Goal: Task Accomplishment & Management: Manage account settings

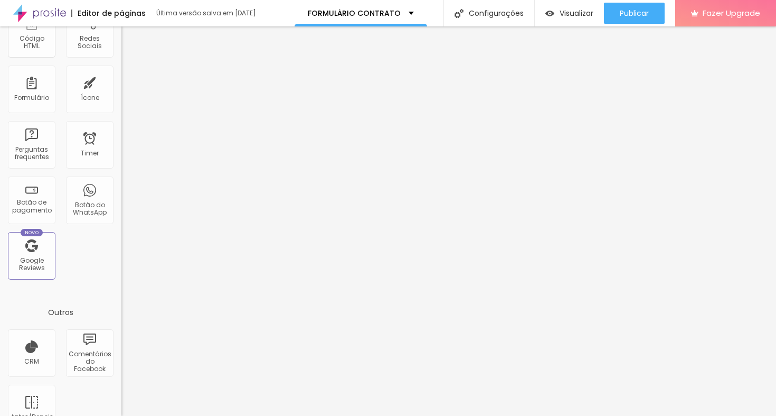
scroll to position [299, 0]
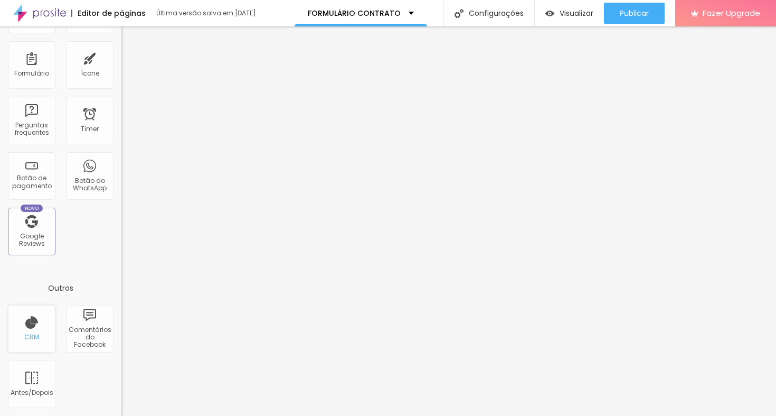
click at [30, 334] on div "CRM" at bounding box center [31, 336] width 15 height 7
click at [35, 335] on div "CRM" at bounding box center [31, 336] width 15 height 7
click at [37, 329] on div "CRM" at bounding box center [32, 329] width 48 height 48
click at [31, 328] on div "CRM" at bounding box center [32, 329] width 48 height 48
click at [25, 326] on div "CRM" at bounding box center [32, 329] width 48 height 48
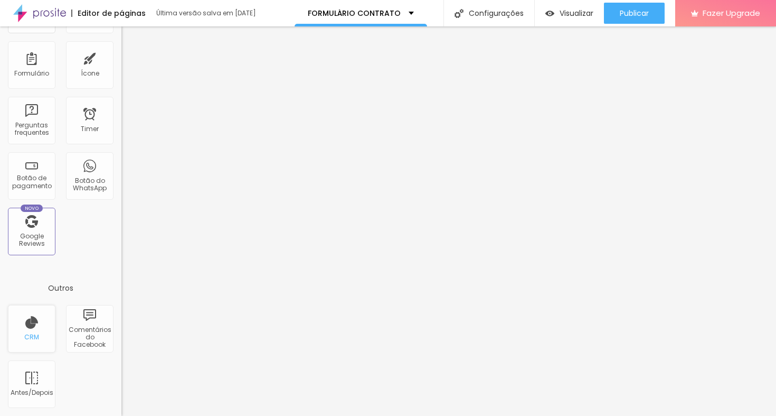
click at [27, 328] on div "CRM" at bounding box center [32, 329] width 48 height 48
click at [26, 324] on div "CRM" at bounding box center [32, 329] width 48 height 48
click at [406, 14] on div "FORMULÁRIO CONTRATO" at bounding box center [361, 13] width 106 height 7
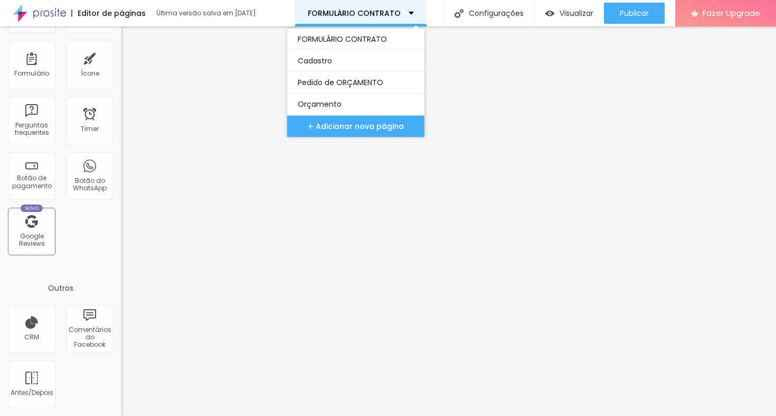
click at [407, 14] on div "FORMULÁRIO CONTRATO" at bounding box center [361, 13] width 106 height 7
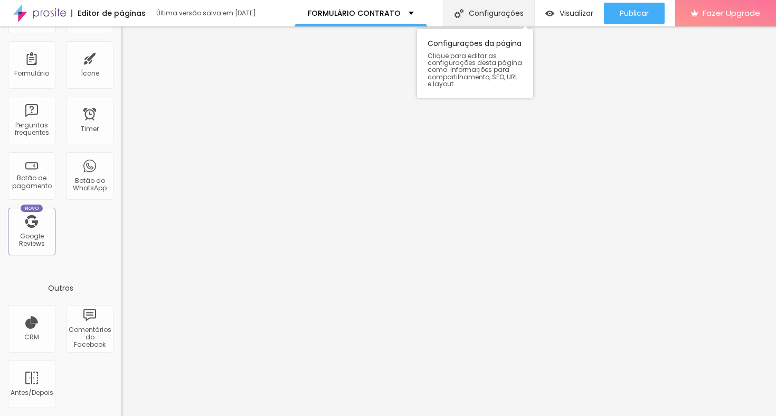
click at [477, 15] on div "Configurações" at bounding box center [489, 13] width 91 height 26
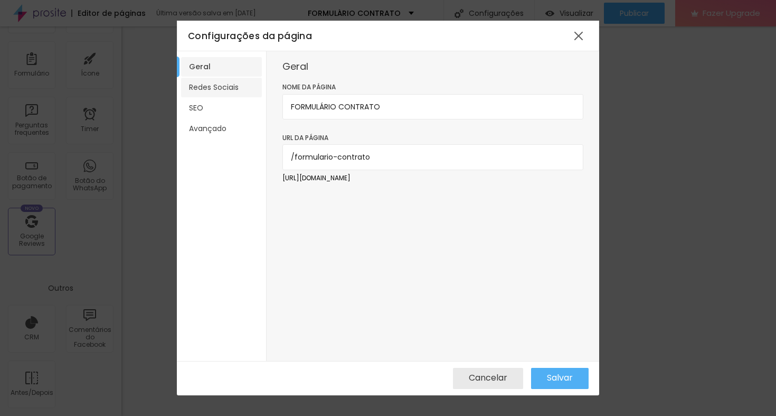
click at [211, 87] on li "Redes Sociais" at bounding box center [221, 88] width 81 height 20
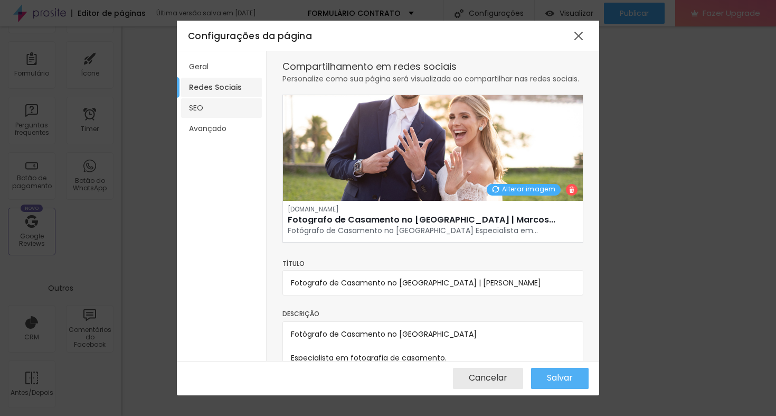
click at [205, 103] on li "SEO" at bounding box center [221, 108] width 81 height 20
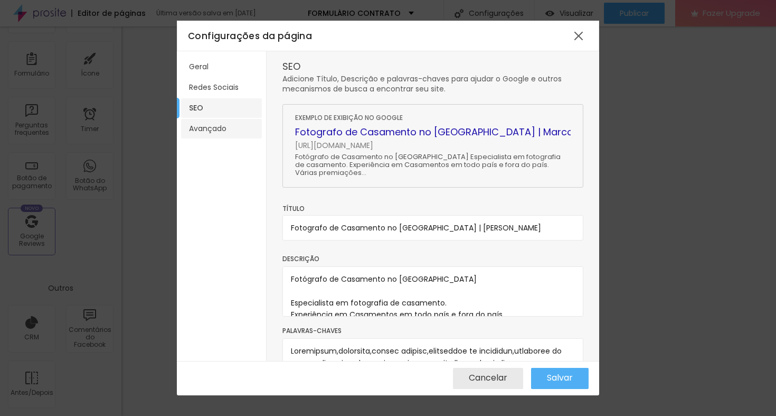
click at [204, 123] on li "Avançado" at bounding box center [221, 129] width 81 height 20
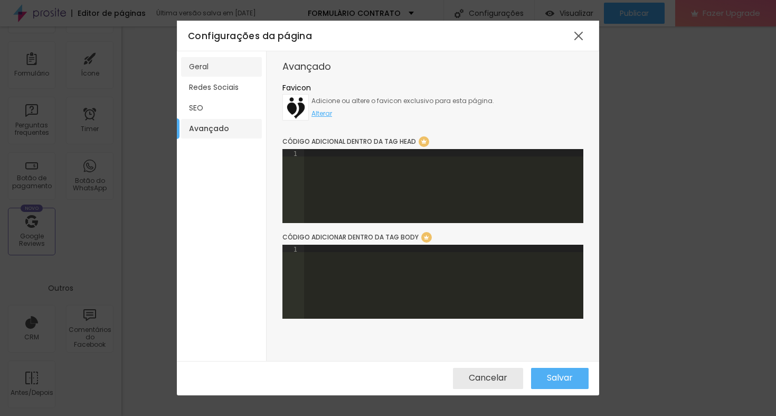
click at [222, 69] on li "Geral" at bounding box center [221, 67] width 81 height 20
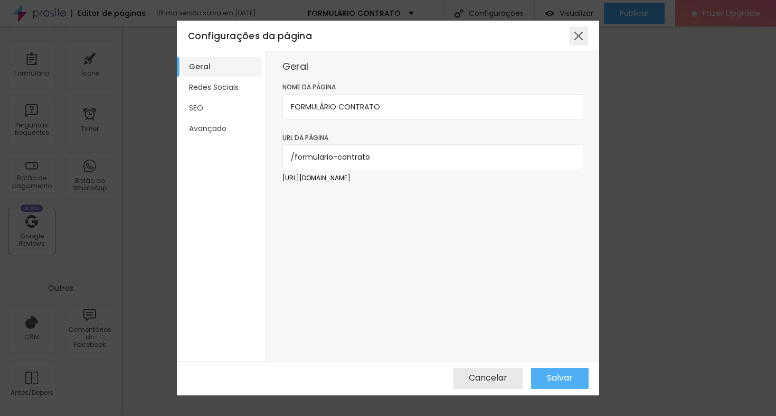
click at [577, 37] on div at bounding box center [578, 35] width 19 height 19
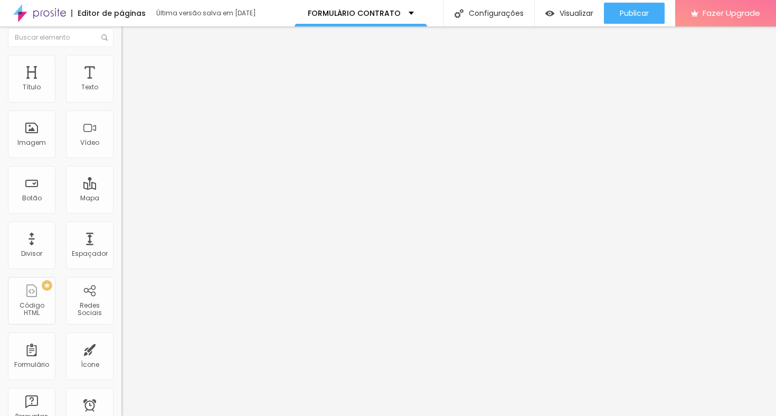
scroll to position [0, 0]
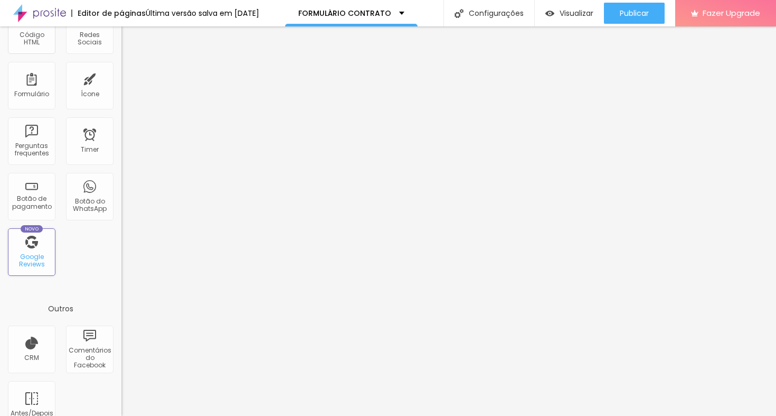
scroll to position [299, 0]
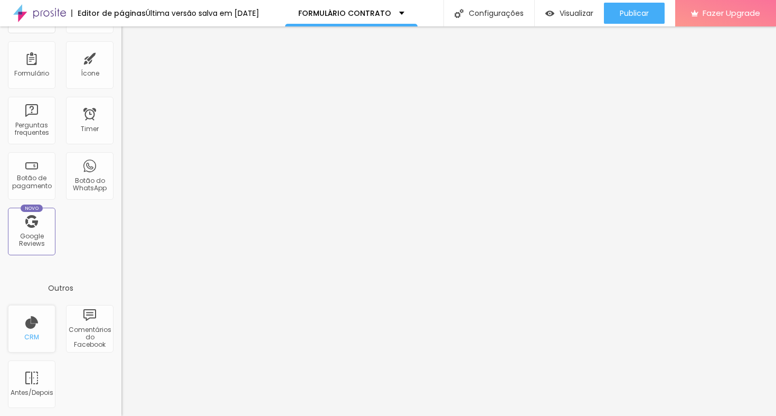
click at [31, 327] on div "CRM" at bounding box center [32, 329] width 48 height 48
click at [35, 331] on div "CRM" at bounding box center [32, 329] width 48 height 48
click at [45, 344] on div "CRM" at bounding box center [32, 329] width 48 height 48
click at [41, 343] on div "CRM" at bounding box center [32, 329] width 48 height 48
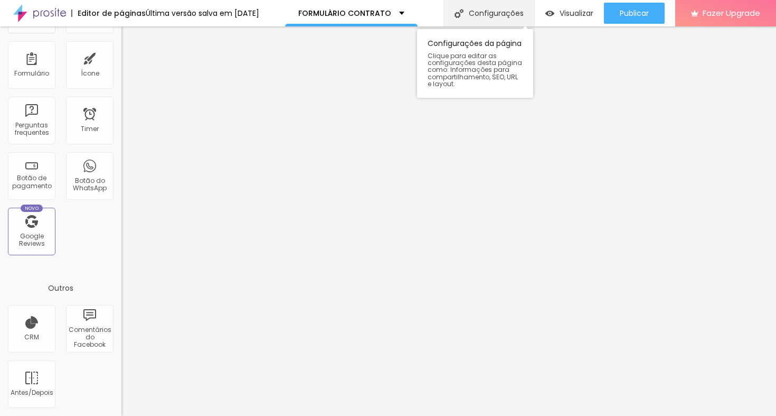
click at [477, 15] on div "Configurações" at bounding box center [489, 13] width 91 height 26
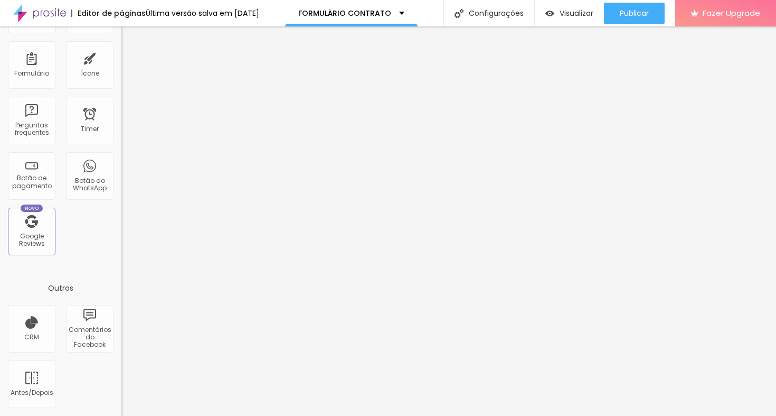
scroll to position [0, 0]
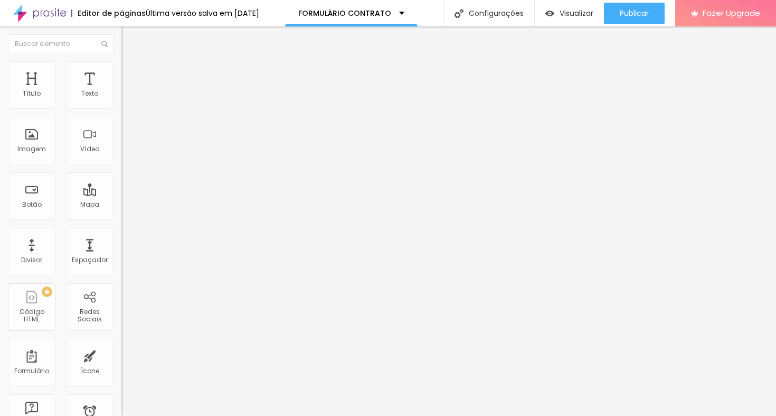
click at [121, 107] on img at bounding box center [124, 110] width 6 height 6
radio input "true"
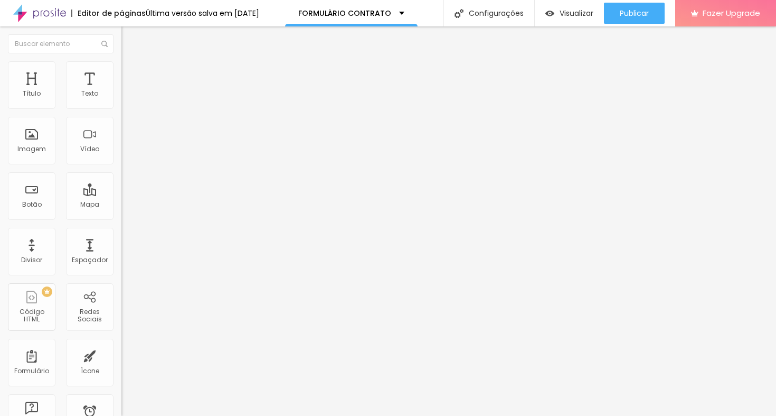
radio input "true"
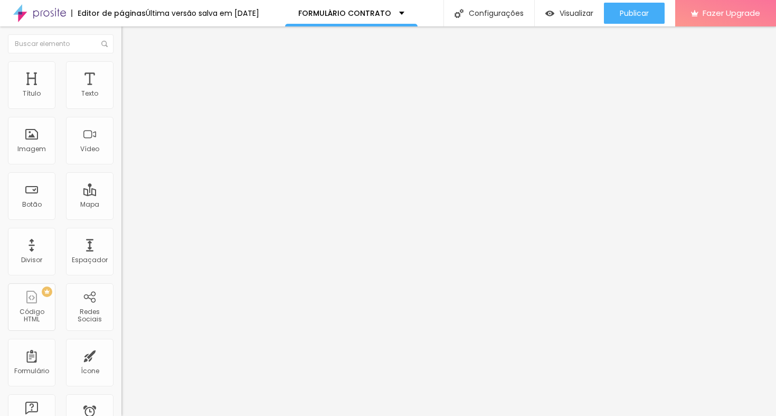
click at [131, 74] on span "Avançado" at bounding box center [148, 78] width 35 height 9
click at [121, 68] on ul "Conteúdo Estilo Avançado" at bounding box center [181, 67] width 121 height 32
click at [121, 69] on li "Estilo" at bounding box center [181, 66] width 121 height 11
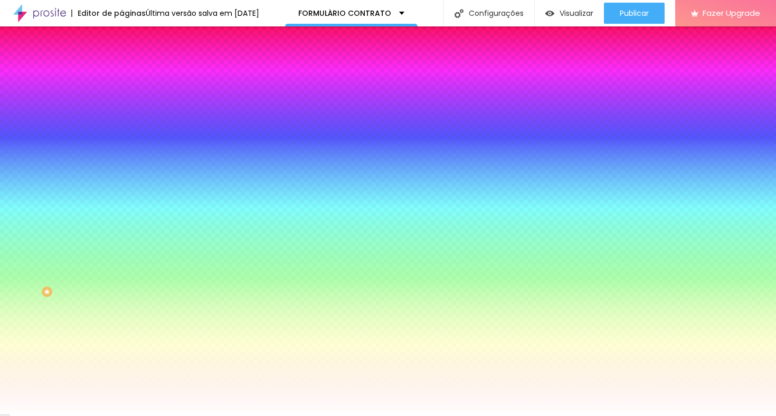
click at [121, 61] on li "Conteúdo" at bounding box center [181, 56] width 121 height 11
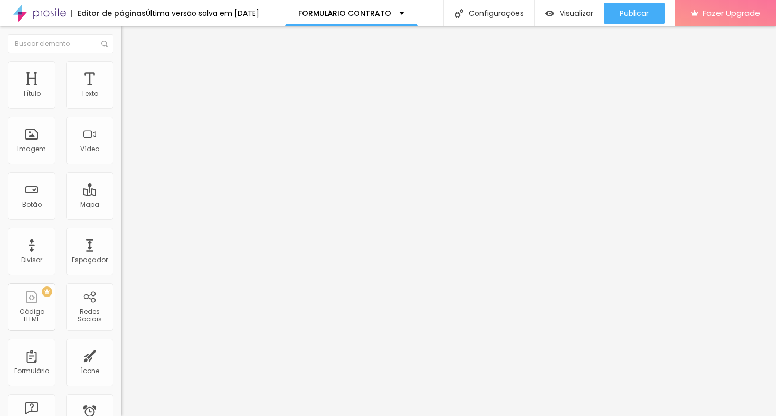
click at [121, 107] on img at bounding box center [124, 110] width 6 height 6
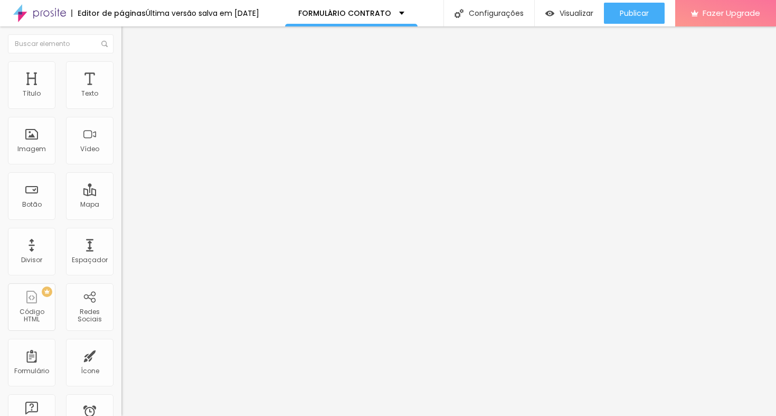
type input "[EMAIL_ADDRESS][DOMAIN_NAME]"
click at [121, 106] on span at bounding box center [124, 110] width 6 height 9
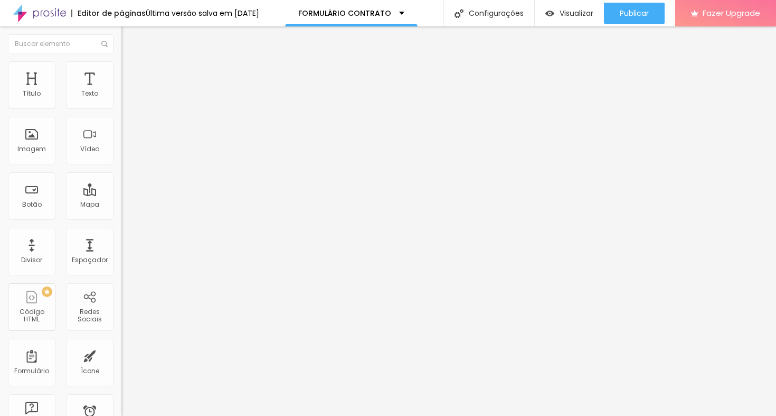
scroll to position [126, 0]
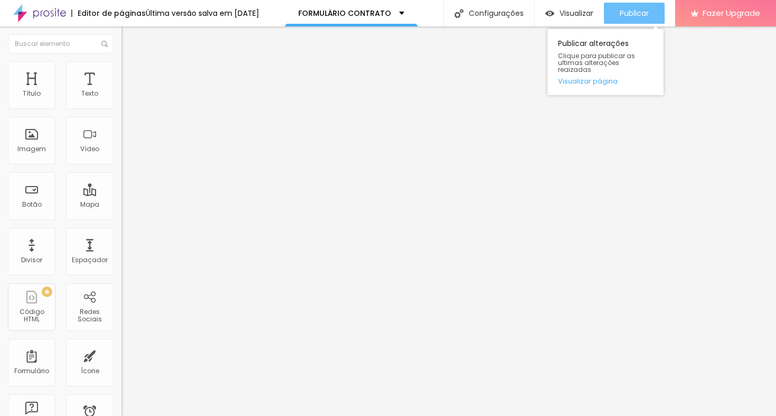
click at [634, 13] on span "Publicar" at bounding box center [634, 13] width 29 height 8
click at [576, 78] on link "Visualizar página" at bounding box center [605, 81] width 95 height 7
